Goal: Task Accomplishment & Management: Complete application form

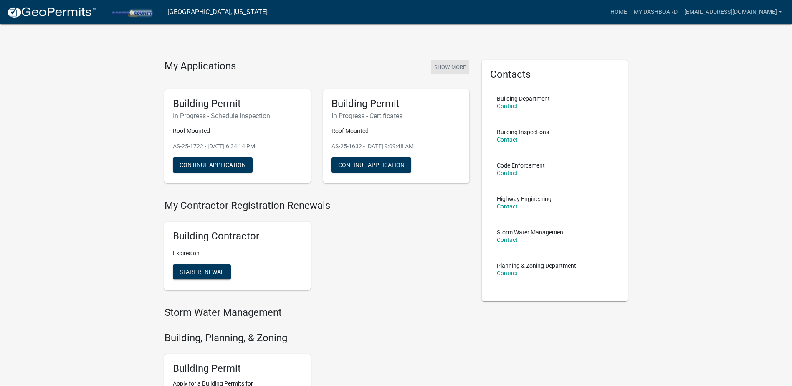
click at [451, 68] on button "Show More" at bounding box center [450, 67] width 38 height 14
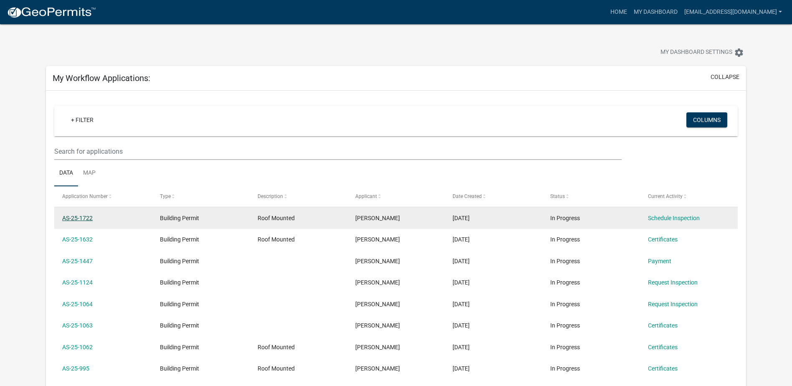
click at [88, 219] on link "AS-25-1722" at bounding box center [77, 218] width 30 height 7
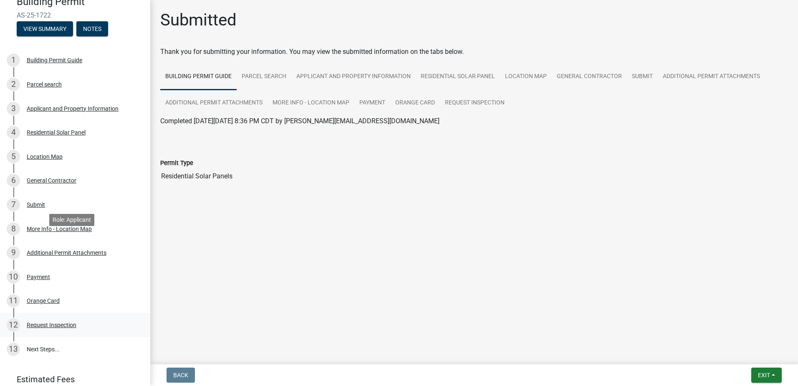
scroll to position [115, 0]
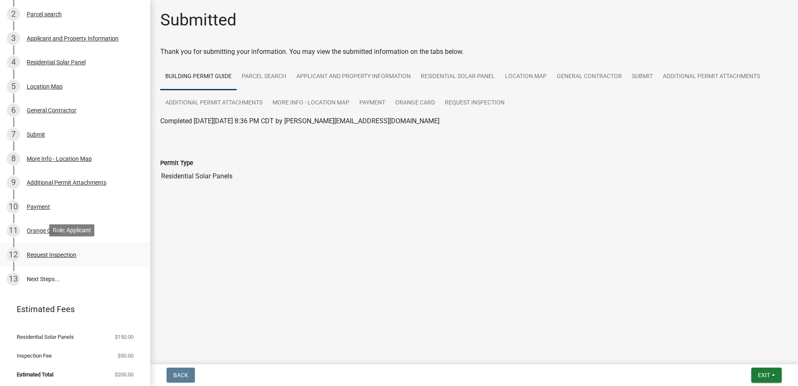
click at [52, 249] on div "12 Request Inspection" at bounding box center [72, 254] width 130 height 13
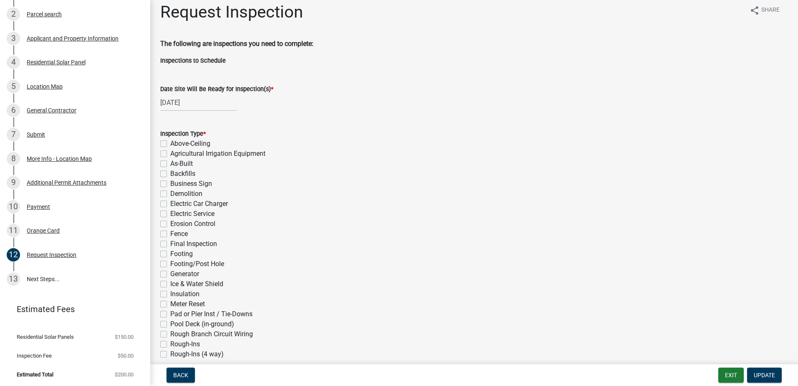
scroll to position [0, 0]
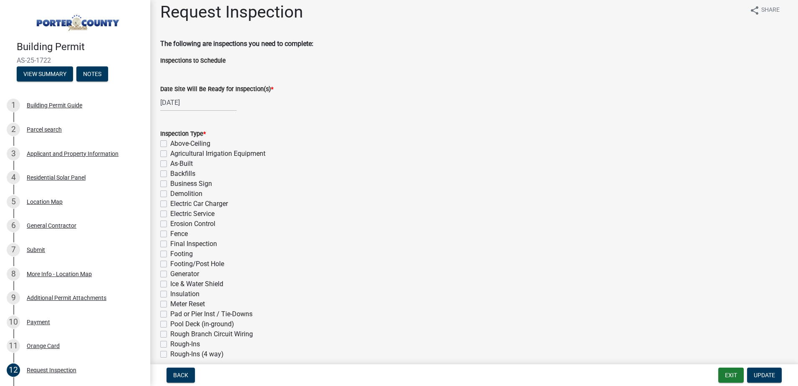
drag, startPoint x: 59, startPoint y: 59, endPoint x: 16, endPoint y: 49, distance: 44.5
click at [16, 49] on div "Building Permit AS-25-1722 View Summary Notes" at bounding box center [75, 58] width 137 height 49
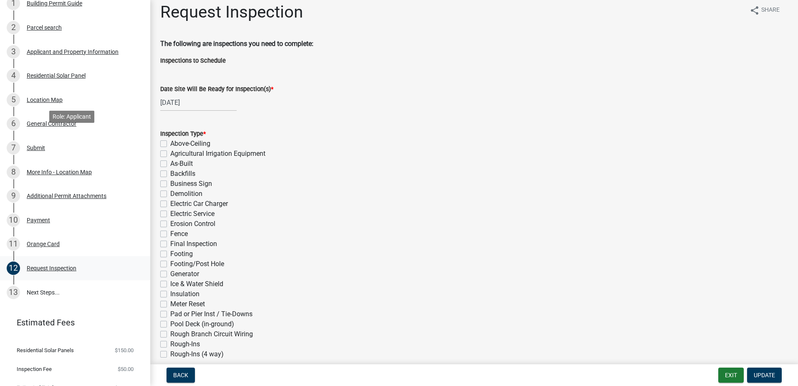
scroll to position [115, 0]
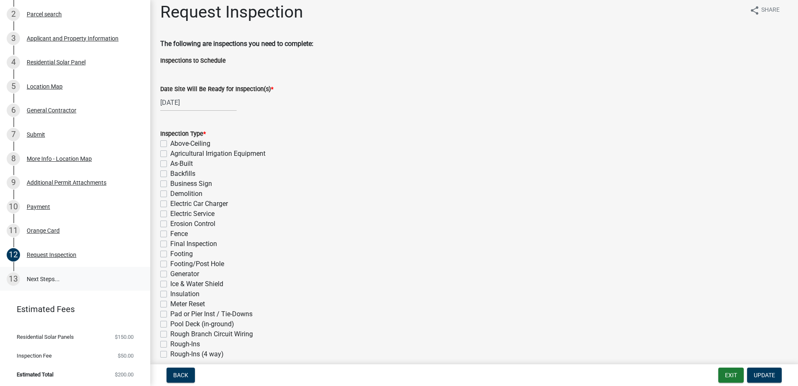
click at [47, 280] on link "13 Next Steps..." at bounding box center [75, 279] width 150 height 24
click at [51, 279] on link "13 Next Steps..." at bounding box center [75, 279] width 150 height 24
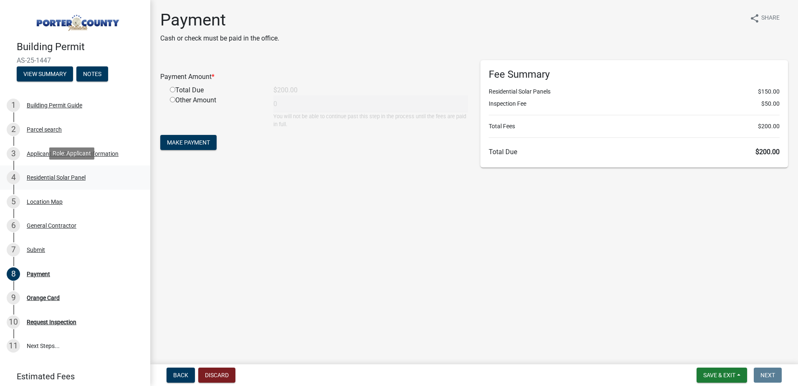
click at [45, 175] on div "Residential Solar Panel" at bounding box center [56, 178] width 59 height 6
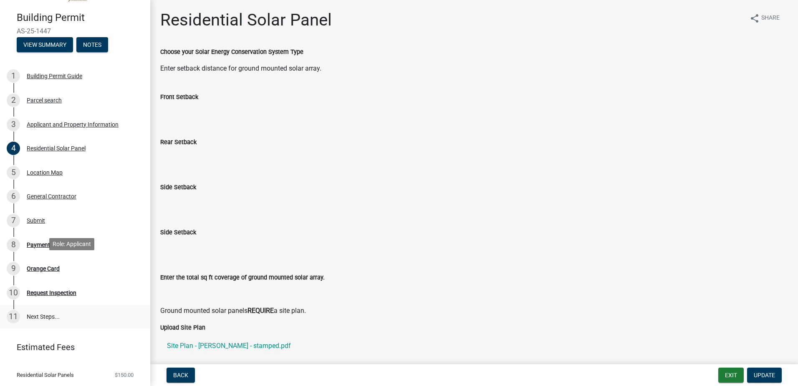
scroll to position [67, 0]
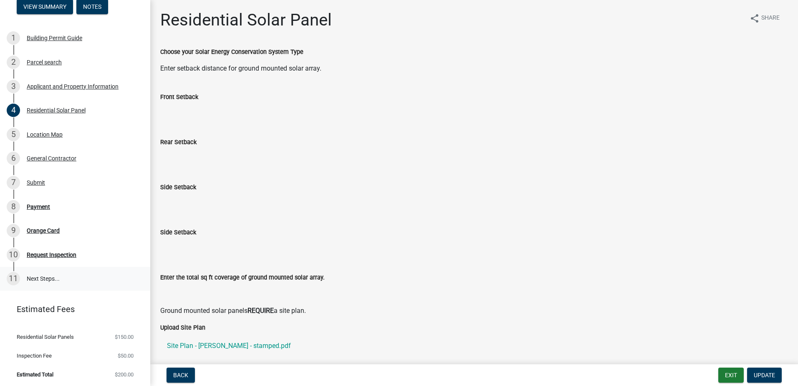
click at [43, 270] on link "11 Next Steps..." at bounding box center [75, 279] width 150 height 24
drag, startPoint x: 46, startPoint y: 255, endPoint x: 48, endPoint y: 244, distance: 11.4
click at [46, 255] on div "Request Inspection" at bounding box center [52, 255] width 50 height 6
drag, startPoint x: 43, startPoint y: 228, endPoint x: 43, endPoint y: 221, distance: 7.1
click at [43, 228] on div "Orange Card" at bounding box center [43, 231] width 33 height 6
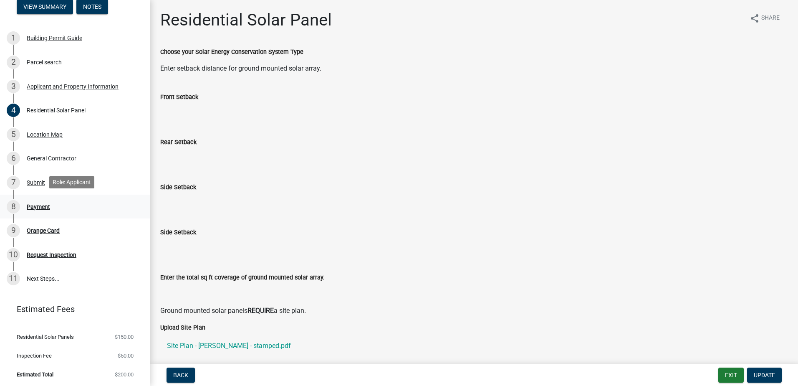
click at [47, 207] on div "Payment" at bounding box center [38, 207] width 23 height 6
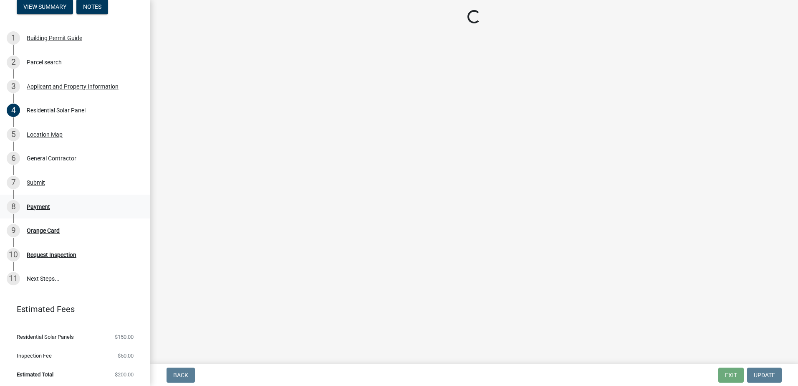
click at [33, 205] on div "Payment" at bounding box center [38, 207] width 23 height 6
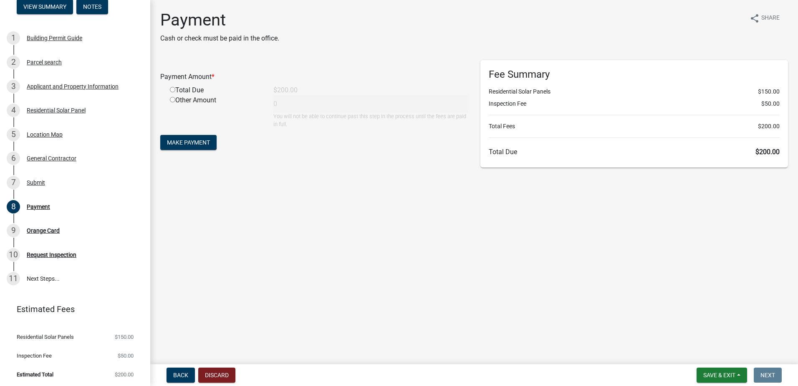
click at [172, 91] on input "radio" at bounding box center [172, 89] width 5 height 5
radio input "true"
type input "200"
click at [198, 153] on div "Payment Amount * Total Due $200.00 Other Amount 200 You will not be able to con…" at bounding box center [314, 113] width 320 height 107
click at [196, 144] on span "Make Payment" at bounding box center [188, 142] width 43 height 7
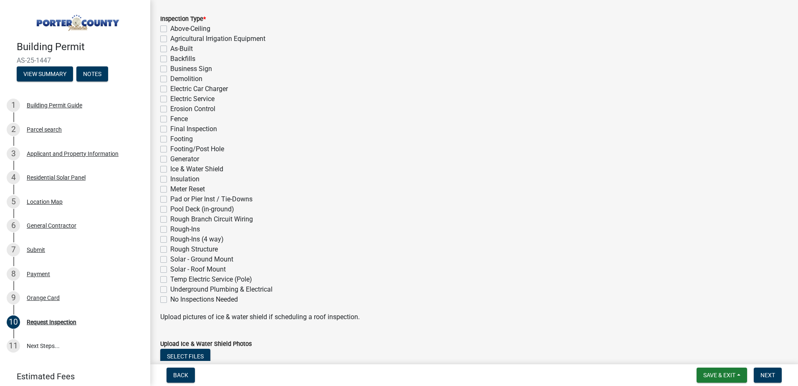
scroll to position [125, 0]
drag, startPoint x: 53, startPoint y: 61, endPoint x: 13, endPoint y: 61, distance: 40.5
click at [13, 61] on div "Building Permit AS-25-1447 View Summary Notes" at bounding box center [75, 58] width 137 height 49
copy span "AS-25-1447"
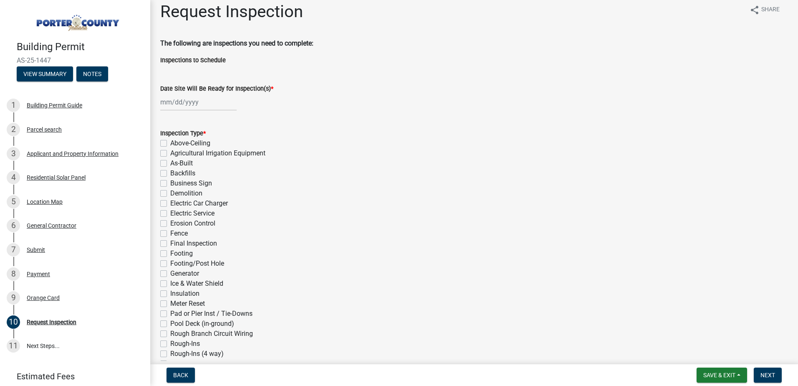
scroll to position [0, 0]
